Goal: Go to known website: Go to known website

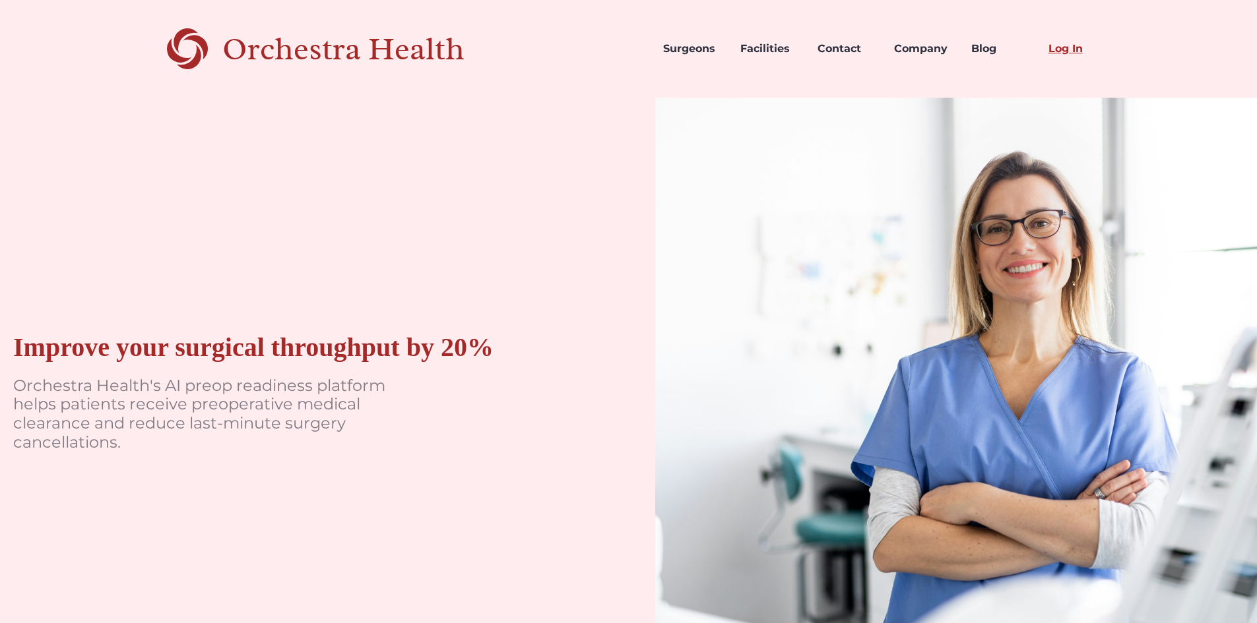
click at [1060, 46] on link "Log In" at bounding box center [1076, 48] width 77 height 45
click at [1056, 53] on link "Log In" at bounding box center [1076, 48] width 77 height 45
click at [1061, 45] on link "Log In" at bounding box center [1076, 48] width 77 height 45
click at [1058, 51] on link "Log In" at bounding box center [1076, 48] width 77 height 45
